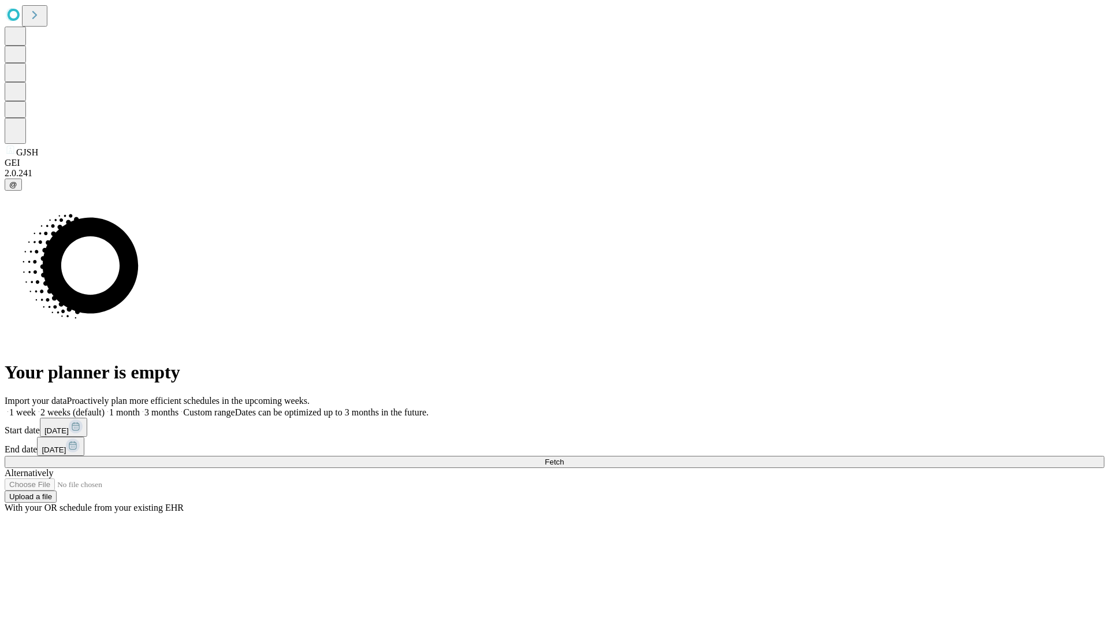
click at [564, 457] on span "Fetch" at bounding box center [554, 461] width 19 height 9
